Goal: Information Seeking & Learning: Learn about a topic

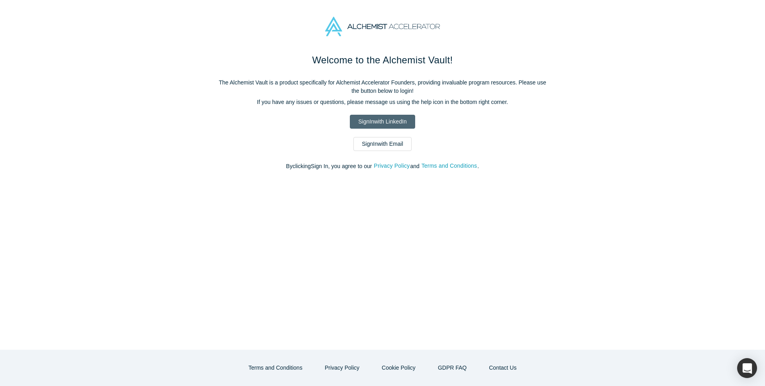
click at [376, 123] on link "Sign In with LinkedIn" at bounding box center [382, 122] width 65 height 14
click at [389, 121] on link "Sign In with LinkedIn" at bounding box center [382, 122] width 65 height 14
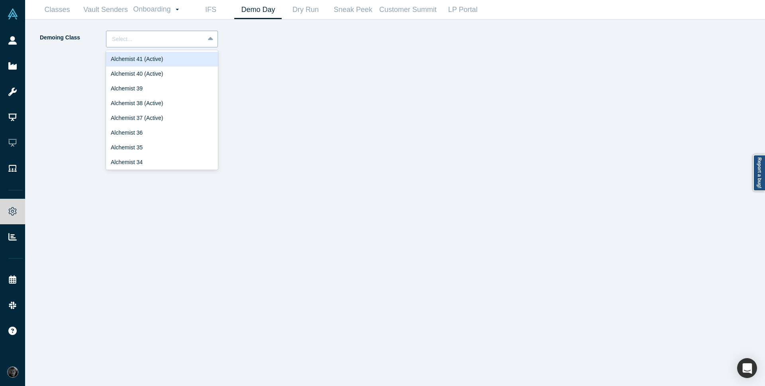
click at [207, 42] on div at bounding box center [211, 39] width 13 height 14
click at [168, 75] on div "Alchemist 40 (Active)" at bounding box center [162, 74] width 112 height 15
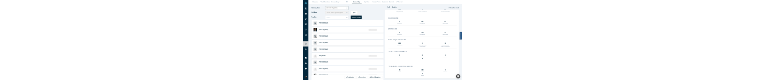
scroll to position [92, 0]
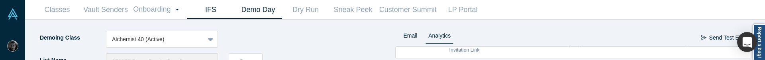
click at [207, 11] on link "IFS" at bounding box center [210, 9] width 47 height 19
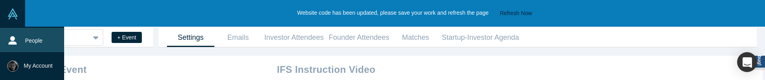
click at [13, 42] on icon at bounding box center [12, 40] width 8 height 8
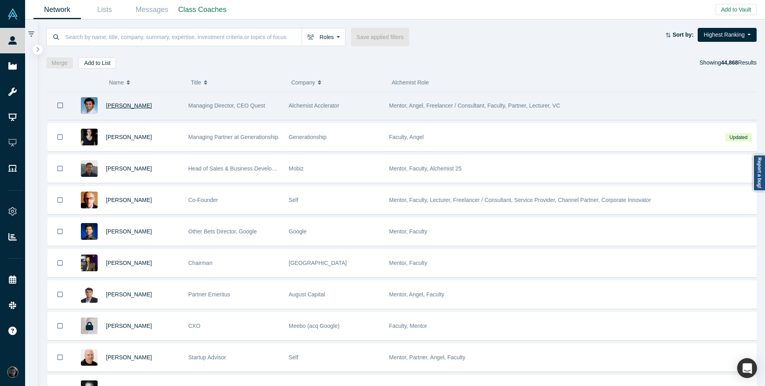
click at [143, 80] on span "[PERSON_NAME]" at bounding box center [129, 105] width 46 height 6
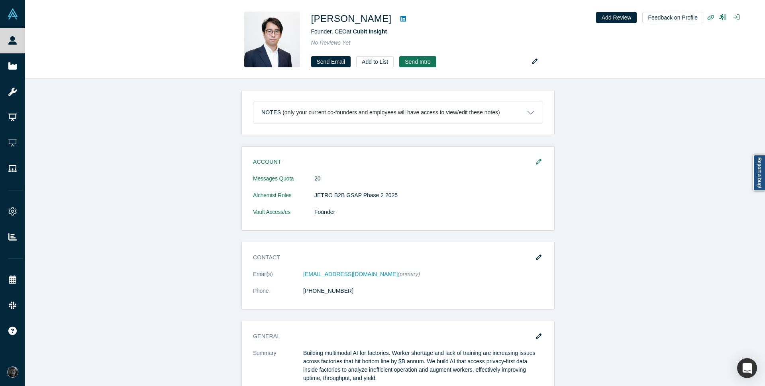
click at [208, 133] on div "Notes (only your current co-founders and employees will have access to view/edi…" at bounding box center [398, 235] width 746 height 313
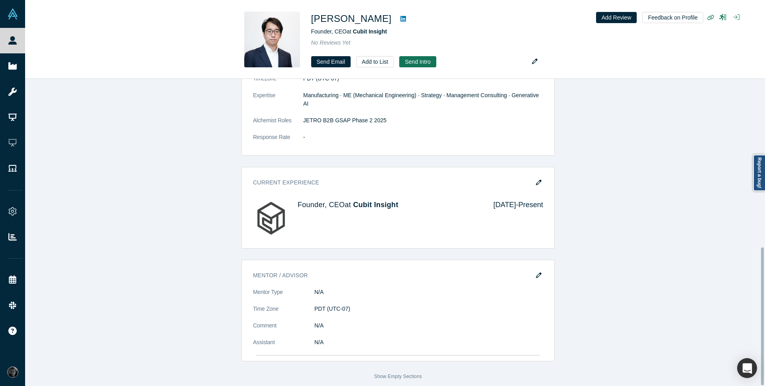
scroll to position [376, 0]
